Goal: Information Seeking & Learning: Learn about a topic

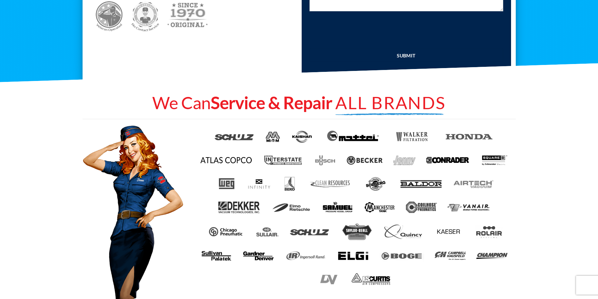
scroll to position [314, 0]
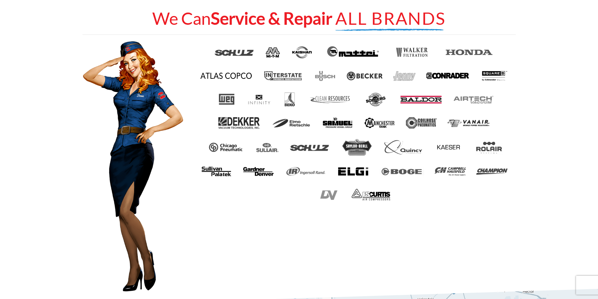
click at [421, 99] on img at bounding box center [421, 99] width 42 height 13
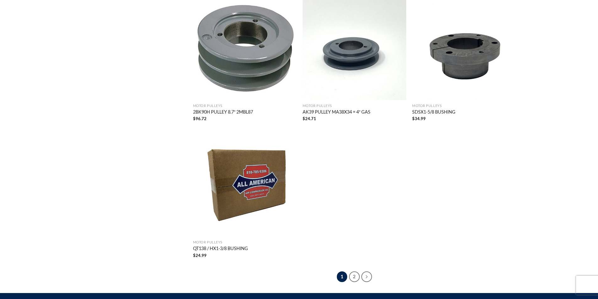
scroll to position [1092, 0]
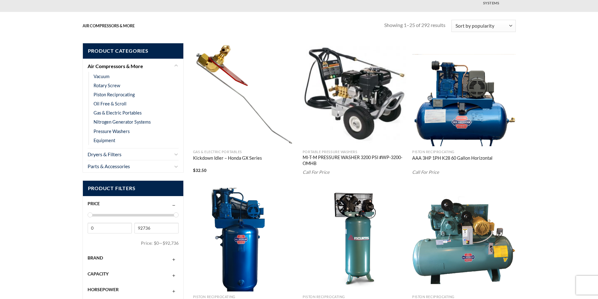
scroll to position [94, 0]
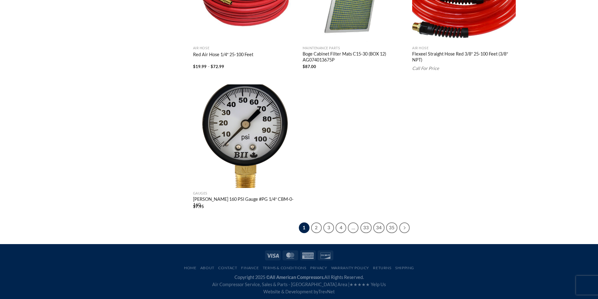
scroll to position [1166, 0]
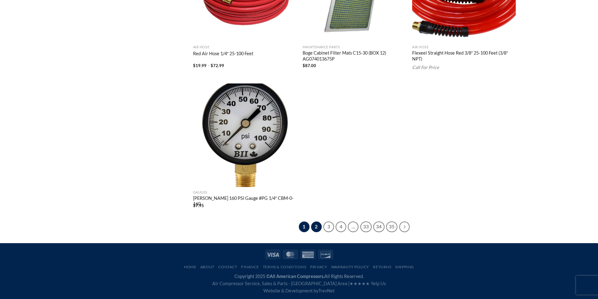
click at [316, 227] on link "2" at bounding box center [316, 227] width 11 height 11
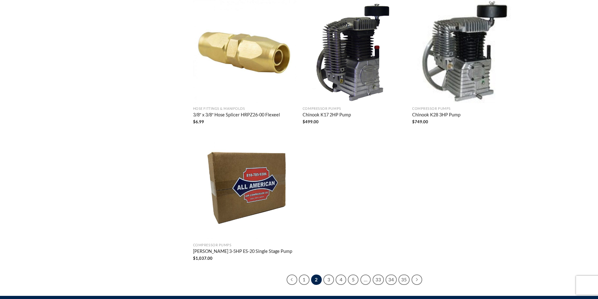
scroll to position [1168, 0]
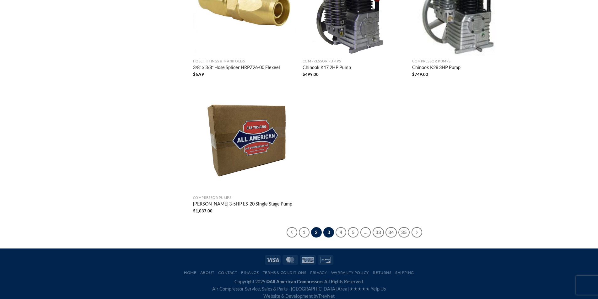
click at [328, 227] on link "3" at bounding box center [329, 232] width 11 height 11
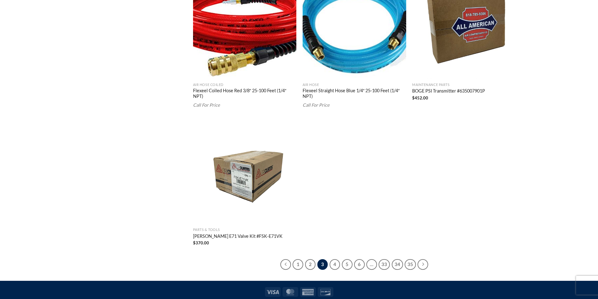
scroll to position [1169, 0]
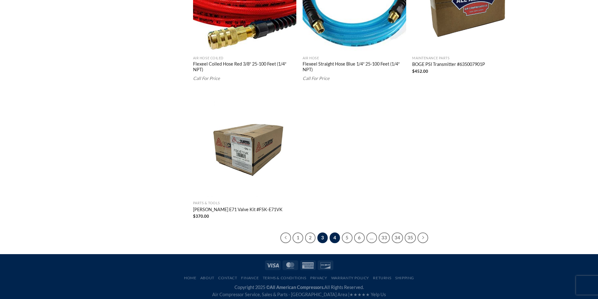
click at [337, 233] on link "4" at bounding box center [335, 238] width 11 height 11
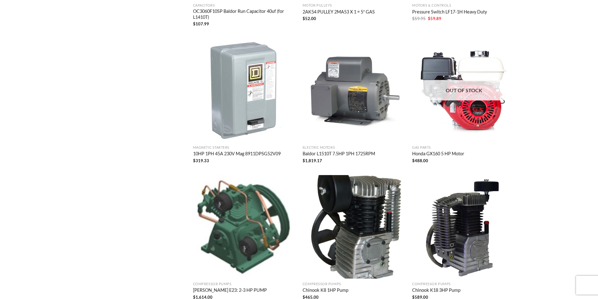
scroll to position [802, 0]
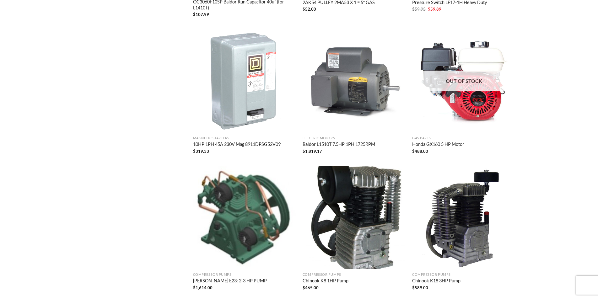
click at [206, 148] on link "10HP 1PH 45A 230V Mag 8911DPSG52V09" at bounding box center [237, 145] width 88 height 7
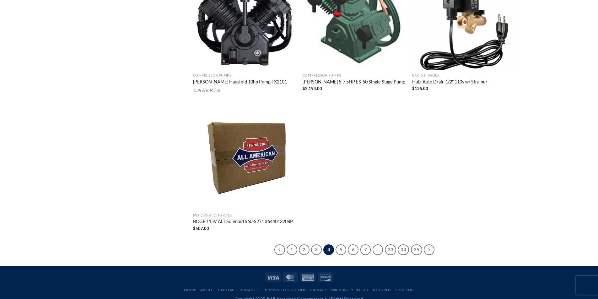
scroll to position [1161, 0]
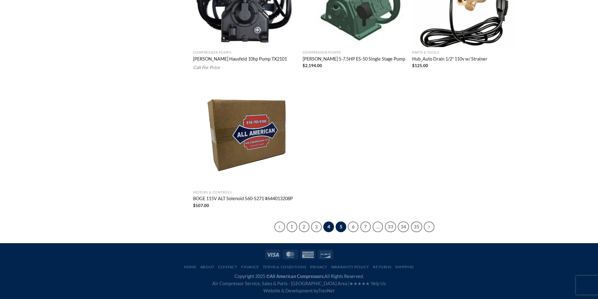
click at [341, 228] on link "5" at bounding box center [341, 227] width 11 height 11
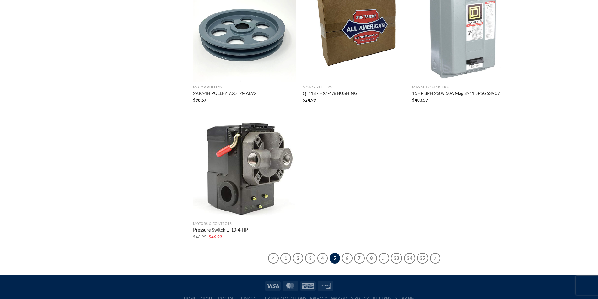
scroll to position [1163, 0]
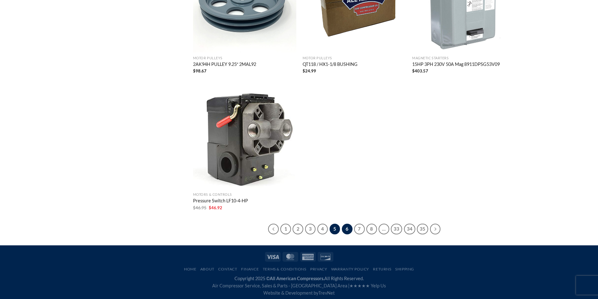
click at [346, 225] on link "6" at bounding box center [347, 229] width 11 height 11
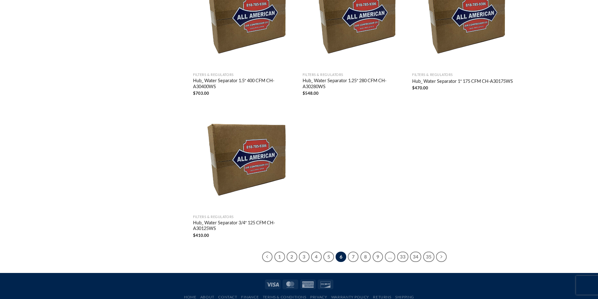
scroll to position [1163, 0]
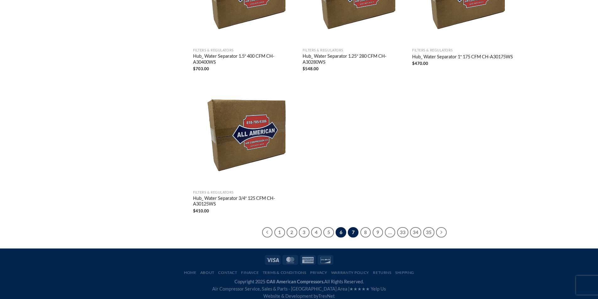
click at [358, 227] on link "7" at bounding box center [353, 232] width 11 height 11
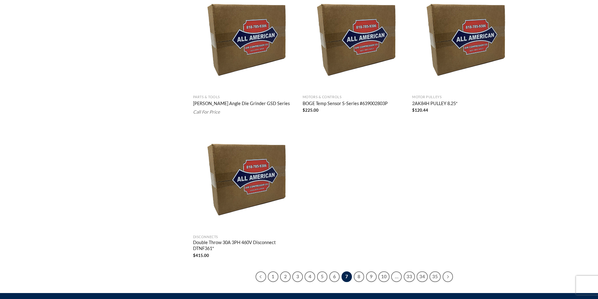
scroll to position [1159, 0]
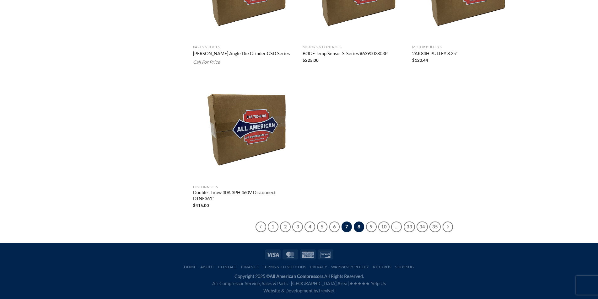
click at [362, 226] on link "8" at bounding box center [359, 227] width 11 height 11
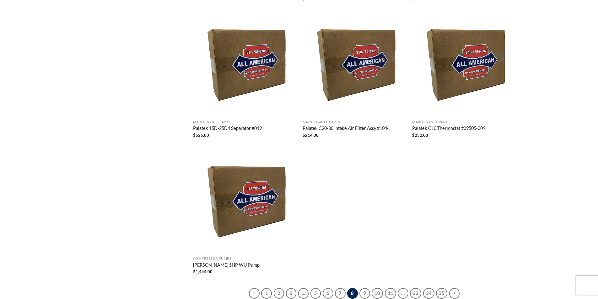
scroll to position [1144, 0]
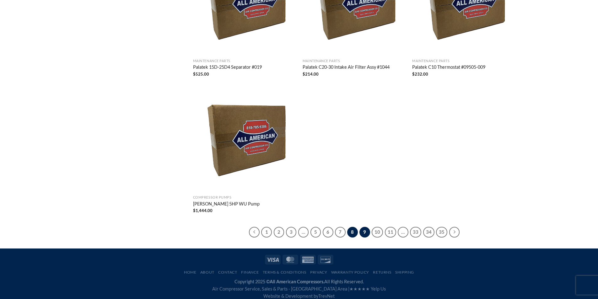
click at [367, 227] on link "9" at bounding box center [365, 232] width 11 height 11
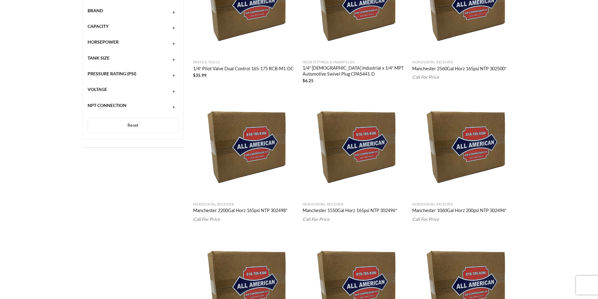
scroll to position [48, 0]
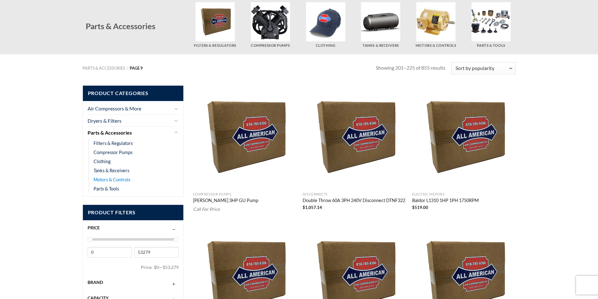
click at [114, 178] on link "Motors & Controls" at bounding box center [112, 179] width 37 height 9
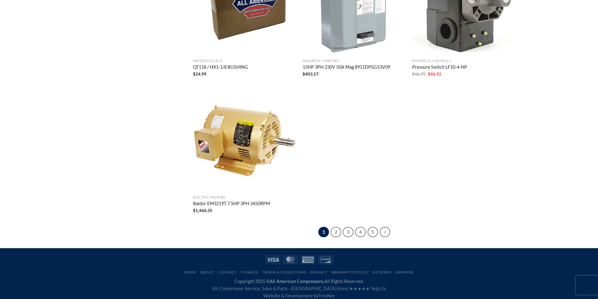
scroll to position [1164, 0]
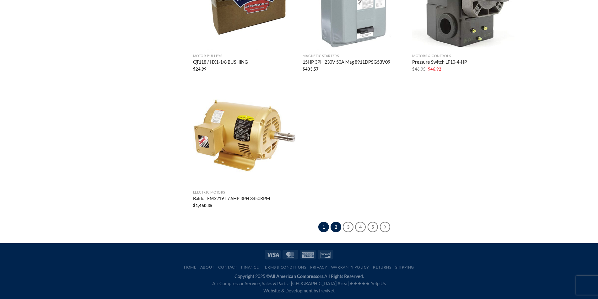
click at [336, 227] on link "2" at bounding box center [336, 227] width 11 height 11
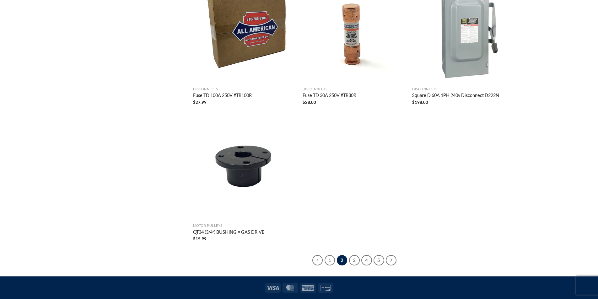
scroll to position [1165, 0]
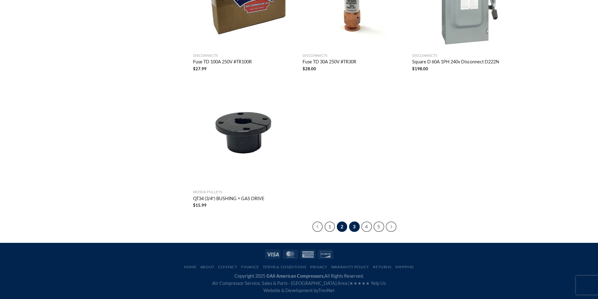
click at [354, 228] on link "3" at bounding box center [354, 227] width 11 height 11
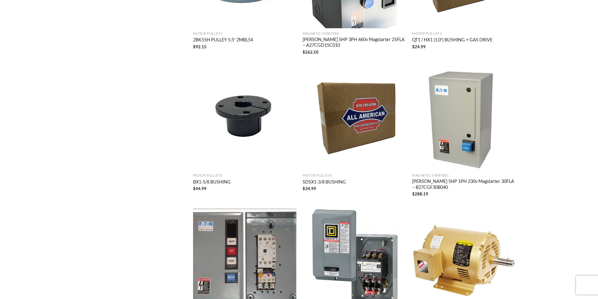
scroll to position [744, 0]
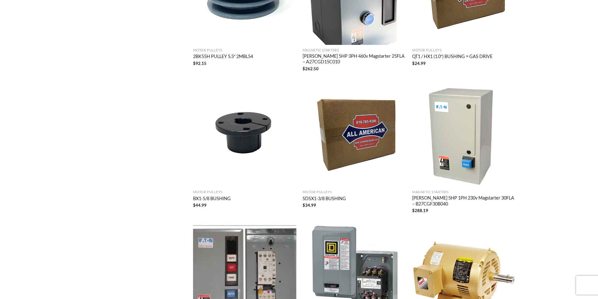
click at [470, 126] on img "Eaton 5HP 1PH 230v Magstarter 30FLA - B27CGF30B040" at bounding box center [464, 135] width 104 height 104
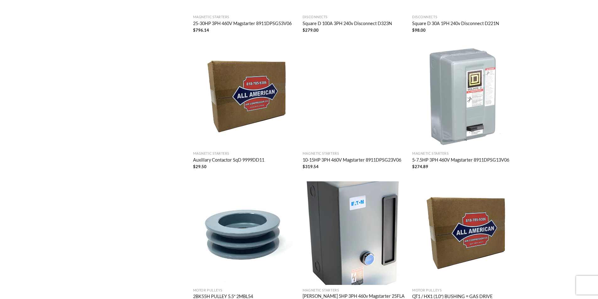
scroll to position [493, 0]
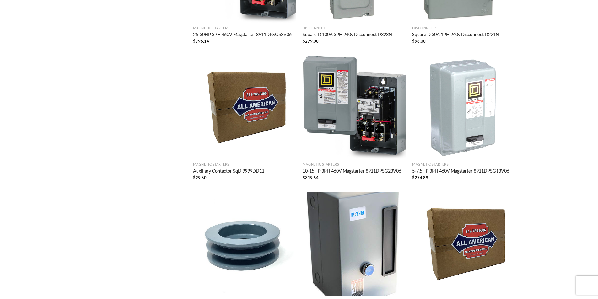
click at [458, 110] on img "5-7.5HP 3PH 460V Magstarter 8911DPSG13V06" at bounding box center [464, 108] width 104 height 104
